Goal: Task Accomplishment & Management: Manage account settings

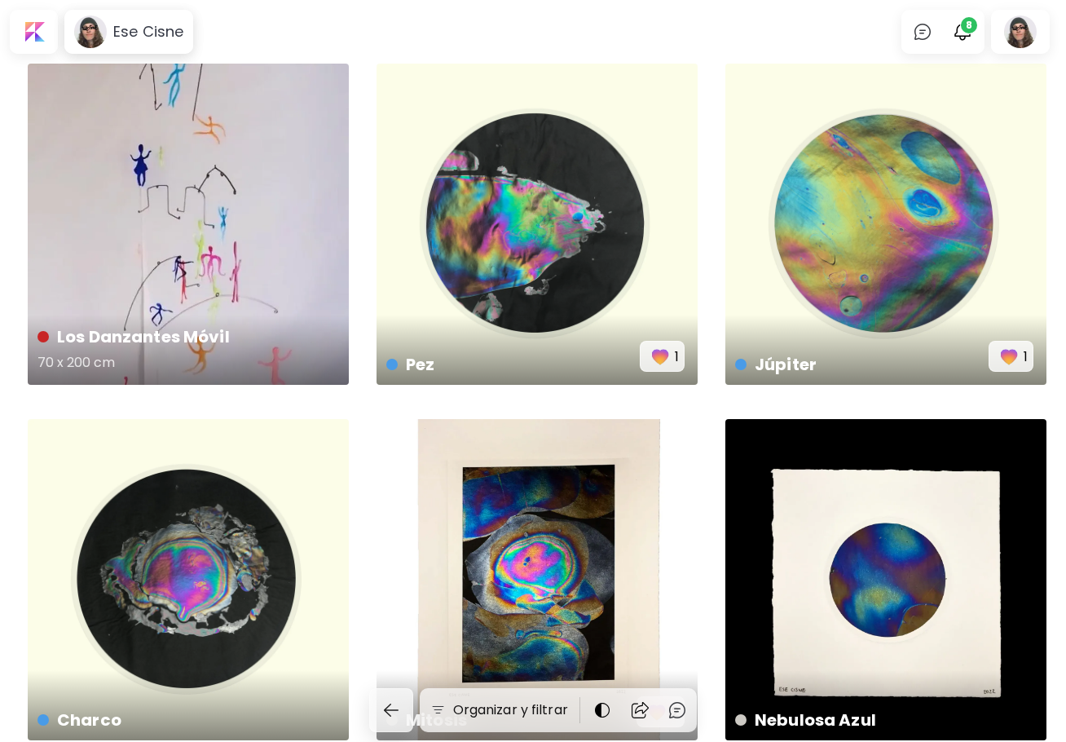
click at [245, 192] on div "Los Danzantes Móvil 70 x 200 cm" at bounding box center [188, 224] width 321 height 321
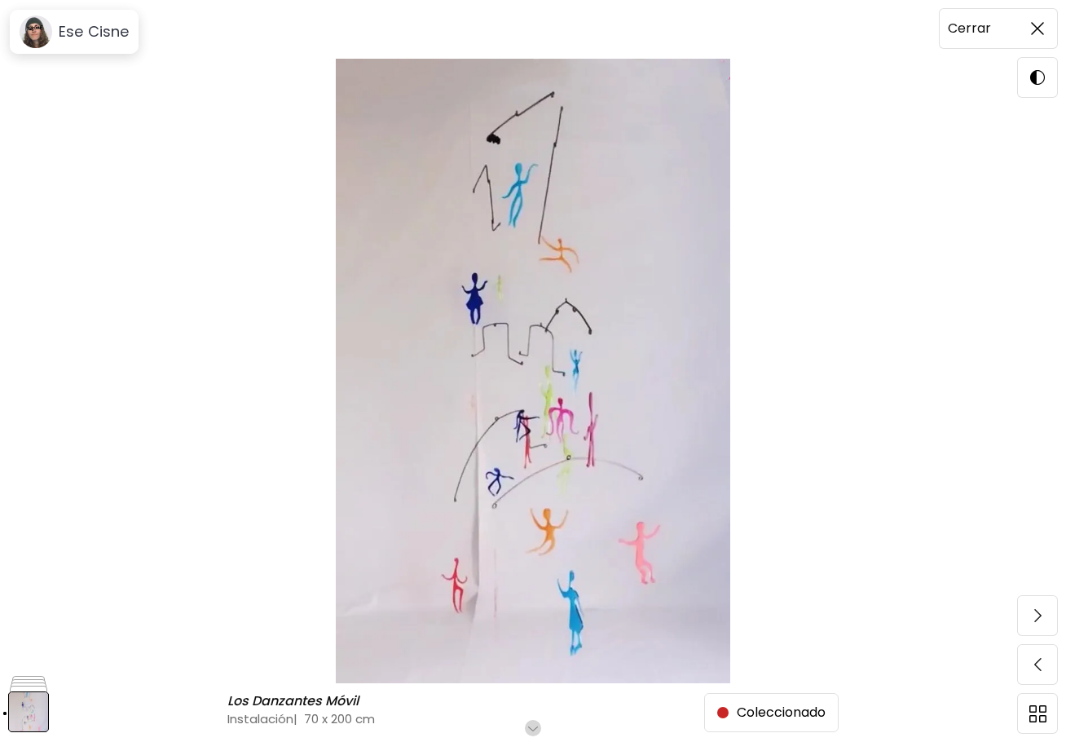
click at [1030, 32] on span at bounding box center [1038, 28] width 34 height 34
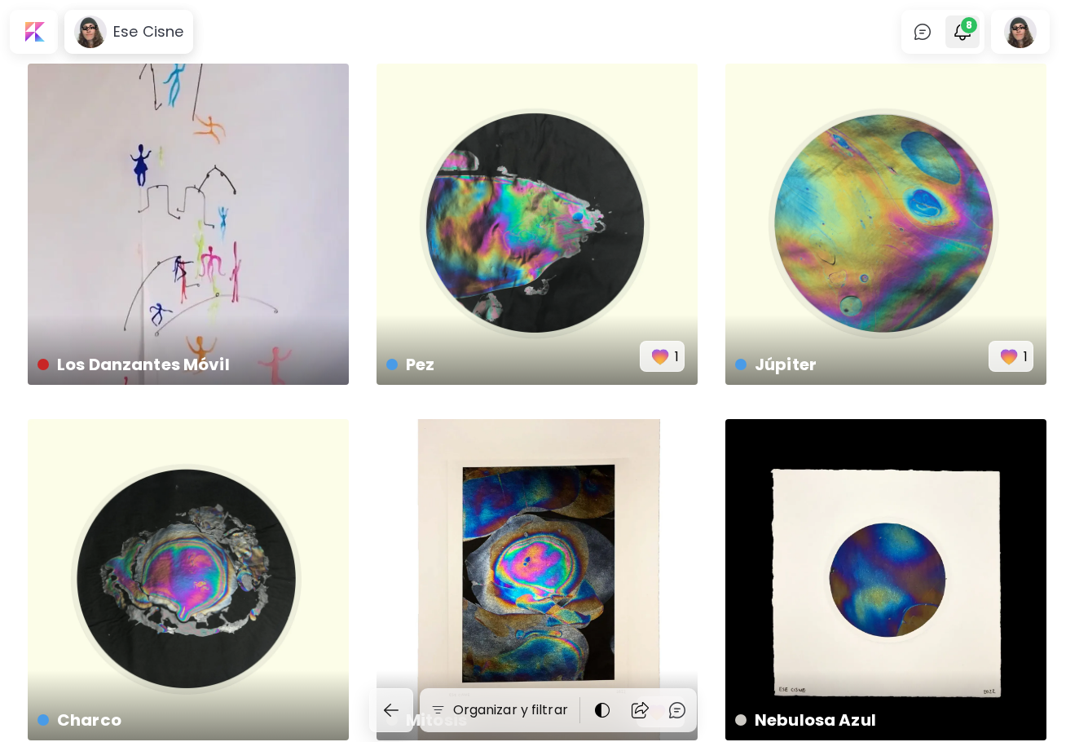
click at [973, 32] on span "8" at bounding box center [969, 25] width 16 height 16
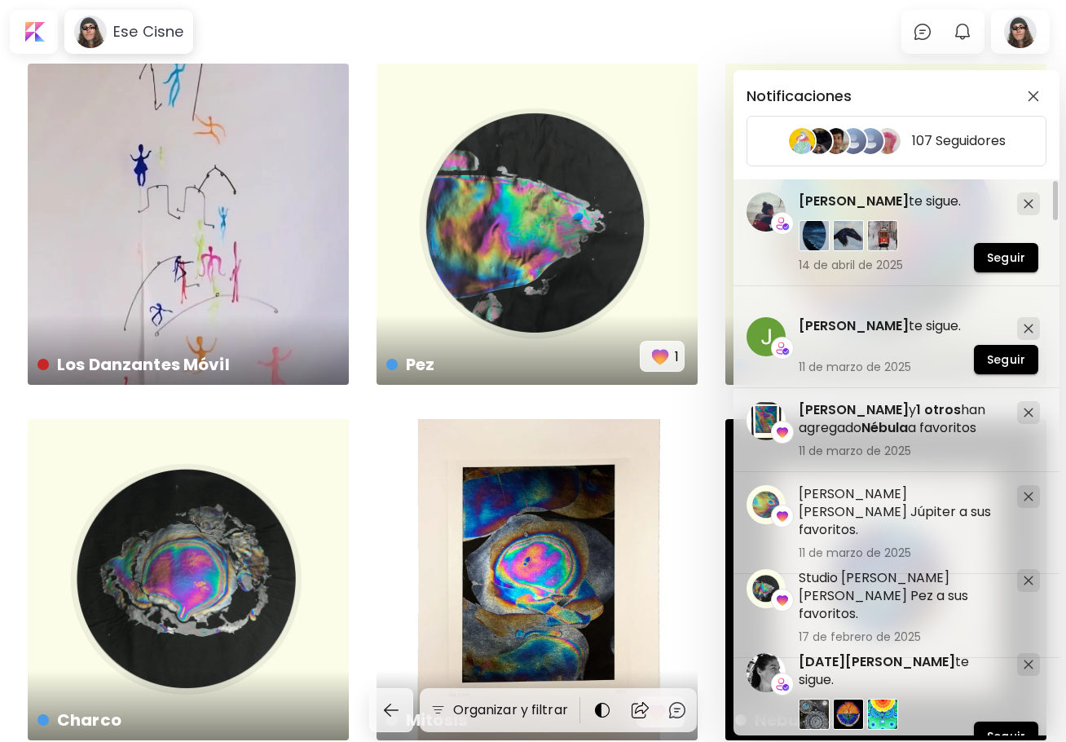
click at [973, 30] on div "Notificaciones 107 Seguidores Jose Nieves ha agregado Júpiter a sus favoritos. …" at bounding box center [533, 371] width 1066 height 742
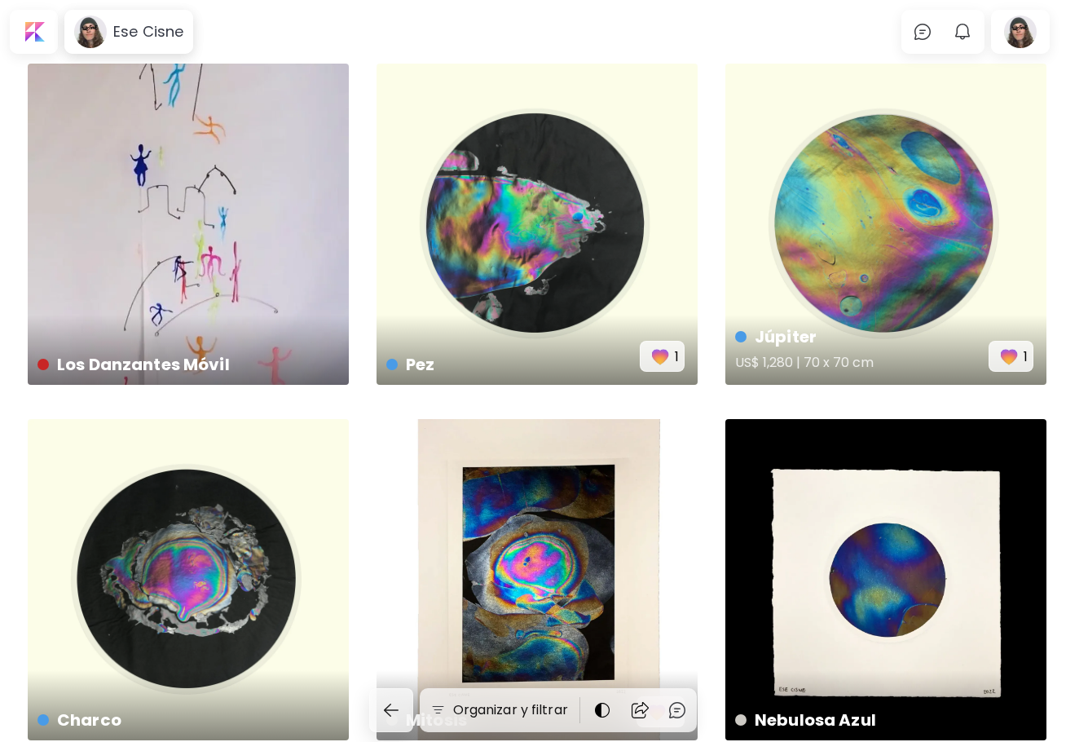
click at [888, 252] on div "Júpiter US$ 1,280 | 70 x 70 cm 1" at bounding box center [886, 224] width 321 height 321
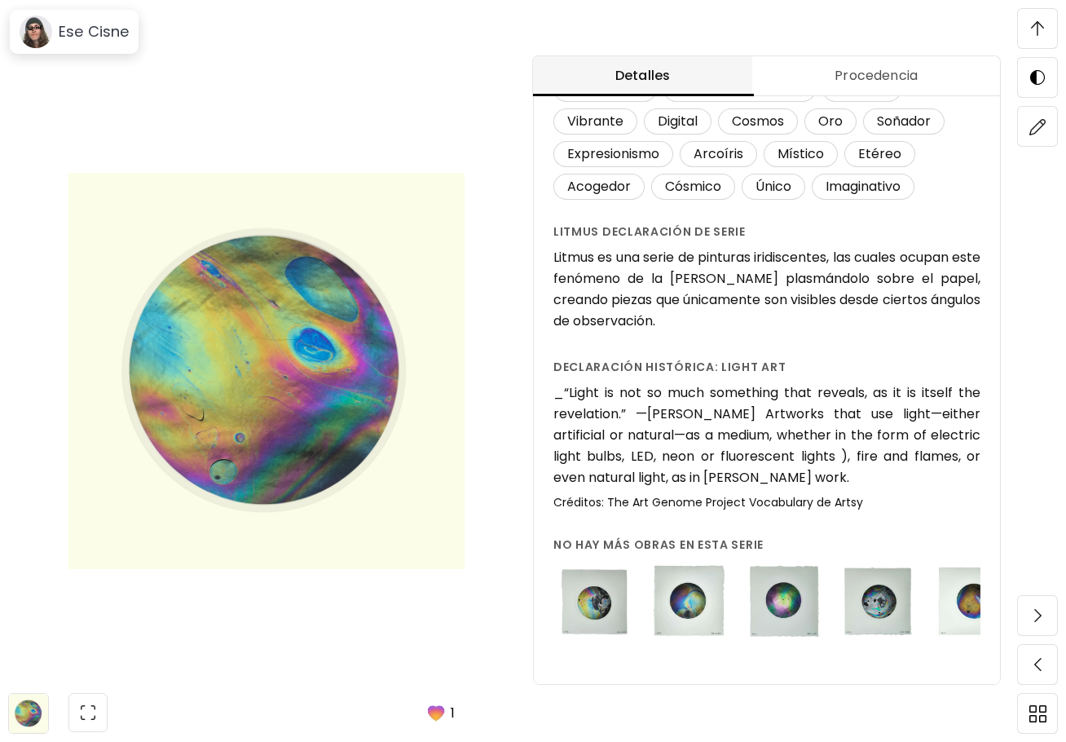
scroll to position [1788, 0]
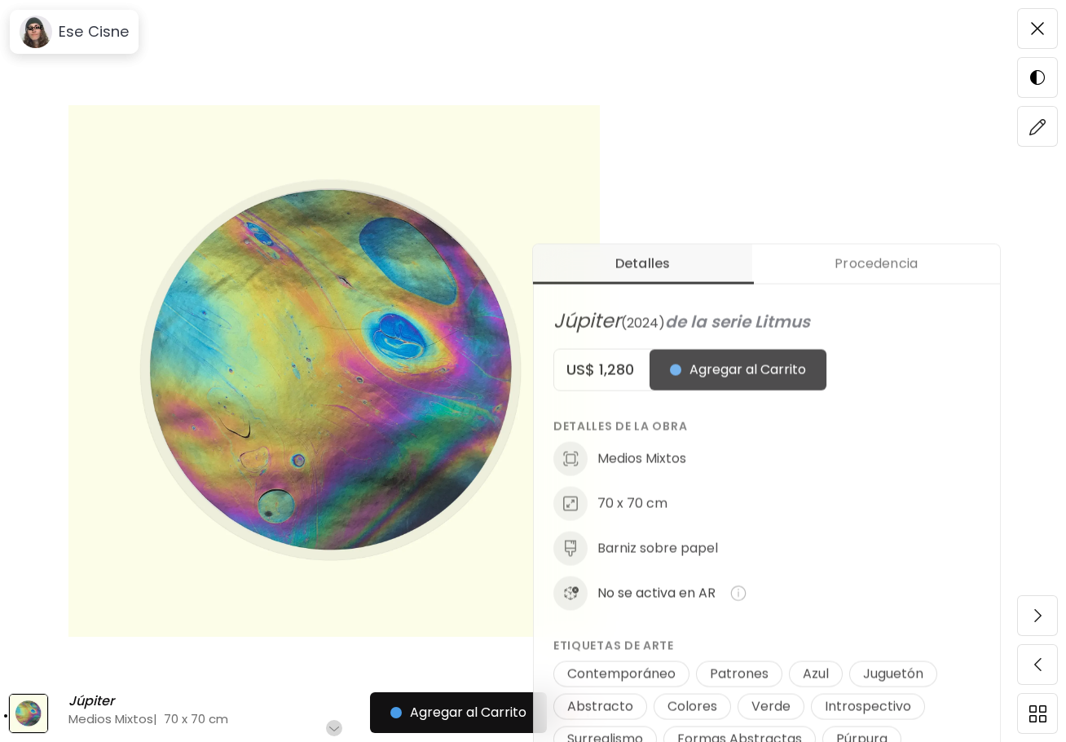
click at [636, 368] on h5 "US$ 1,280" at bounding box center [601, 370] width 95 height 20
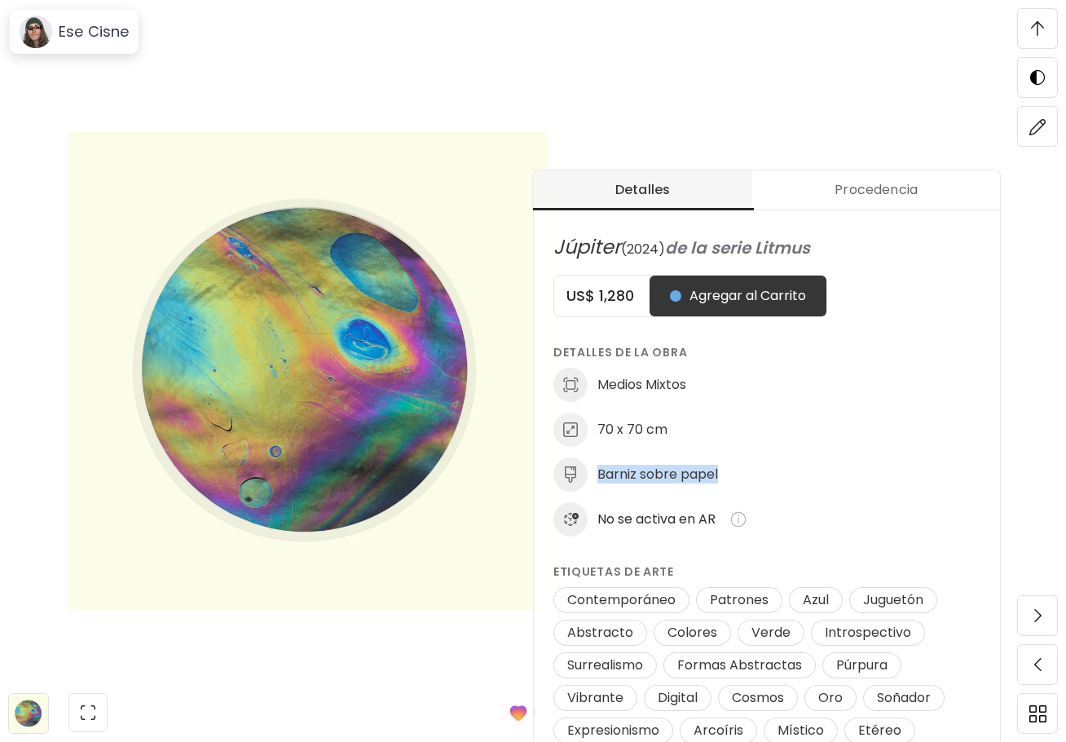
drag, startPoint x: 724, startPoint y: 476, endPoint x: 604, endPoint y: 484, distance: 120.1
click at [604, 484] on div "Barniz sobre papel" at bounding box center [767, 474] width 427 height 34
copy h6 "Barniz sobre papel"
click at [1037, 130] on img at bounding box center [1038, 126] width 17 height 17
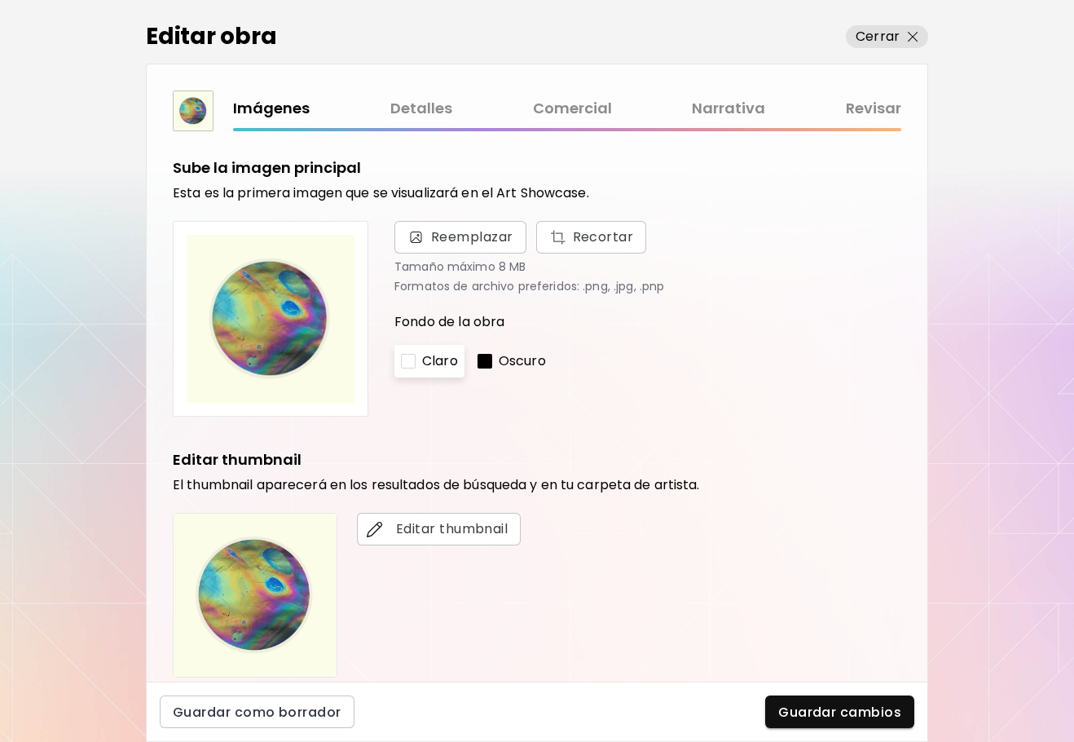
click at [569, 102] on link "Comercial" at bounding box center [572, 109] width 79 height 24
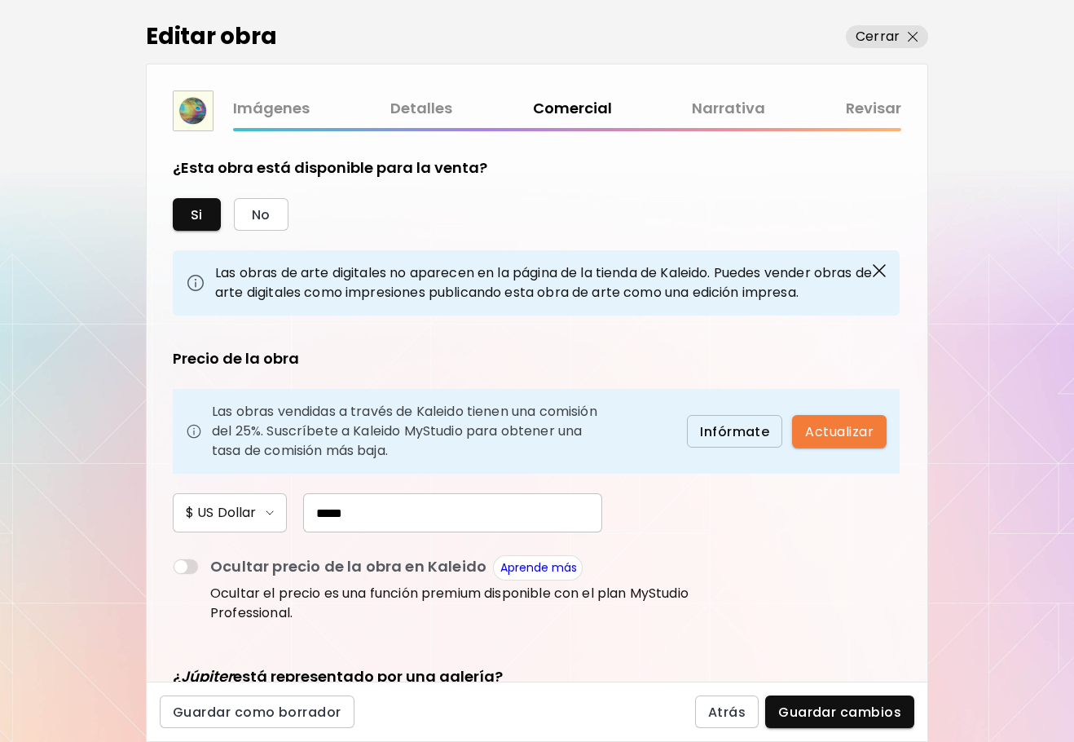
drag, startPoint x: 347, startPoint y: 512, endPoint x: 286, endPoint y: 514, distance: 61.2
click at [286, 514] on div "$ US Dollar *****" at bounding box center [434, 512] width 522 height 39
type input "*****"
click at [701, 504] on form "¿Esta obra está disponible para la venta? Si No Las obras de arte digitales no …" at bounding box center [537, 406] width 729 height 498
click at [841, 435] on span "Actualizar" at bounding box center [839, 431] width 68 height 17
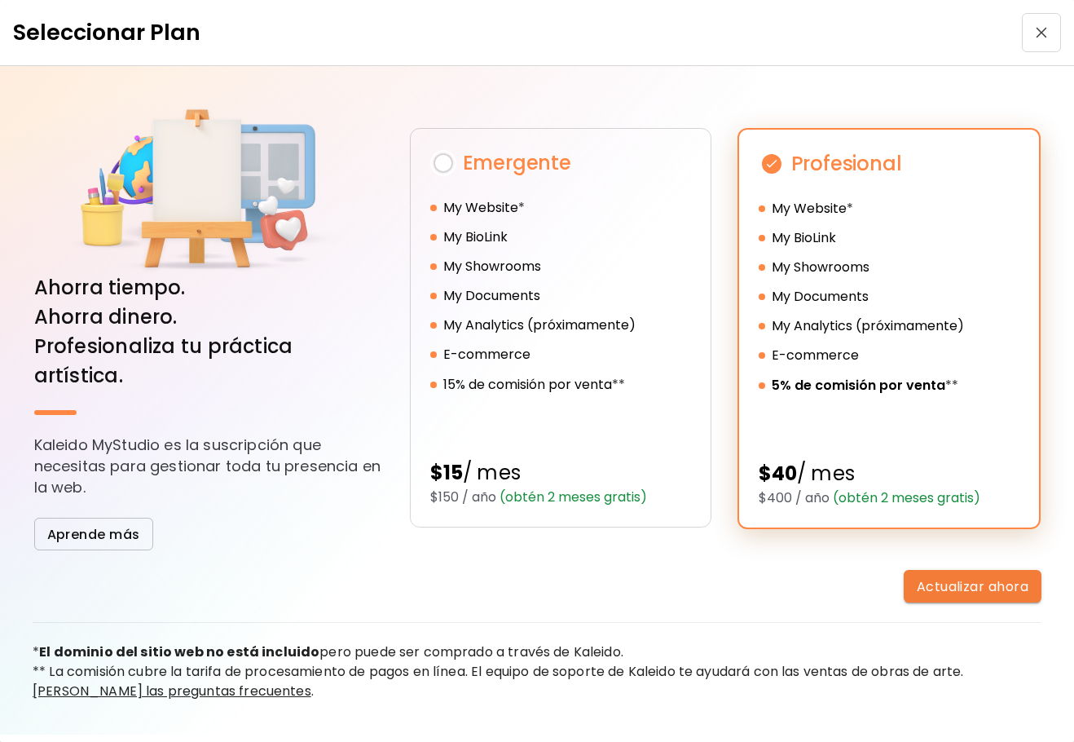
click at [1030, 29] on span "button" at bounding box center [1041, 32] width 29 height 11
